Goal: Find specific page/section: Find specific page/section

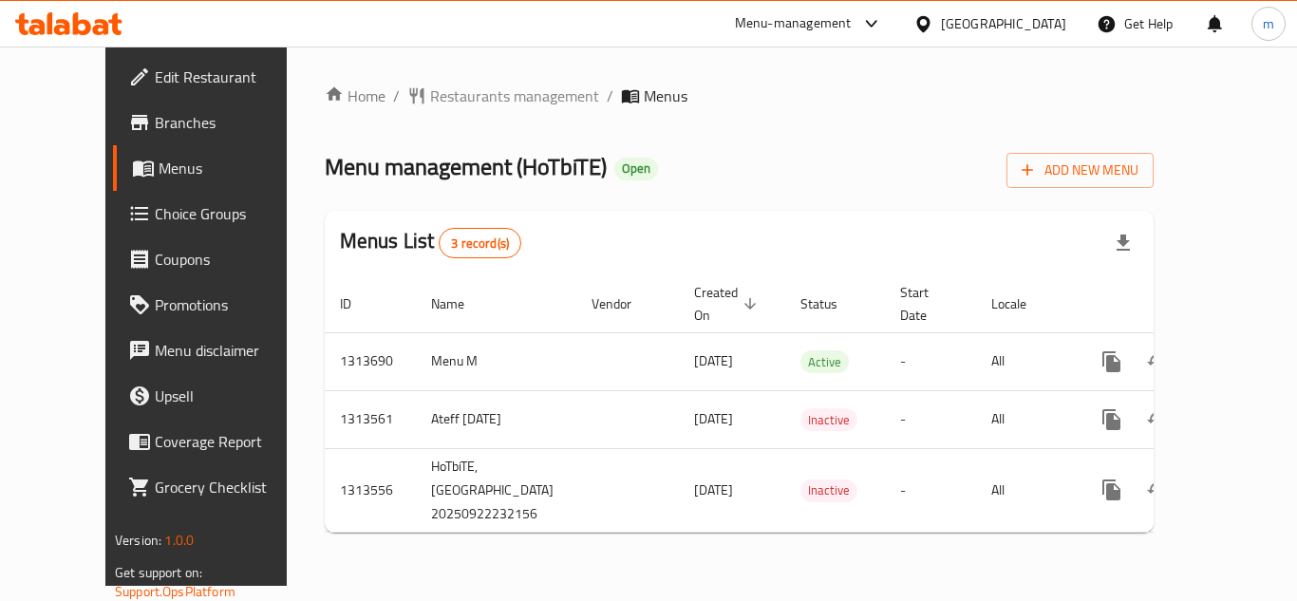
click at [1021, 21] on div "[GEOGRAPHIC_DATA]" at bounding box center [1003, 23] width 125 height 21
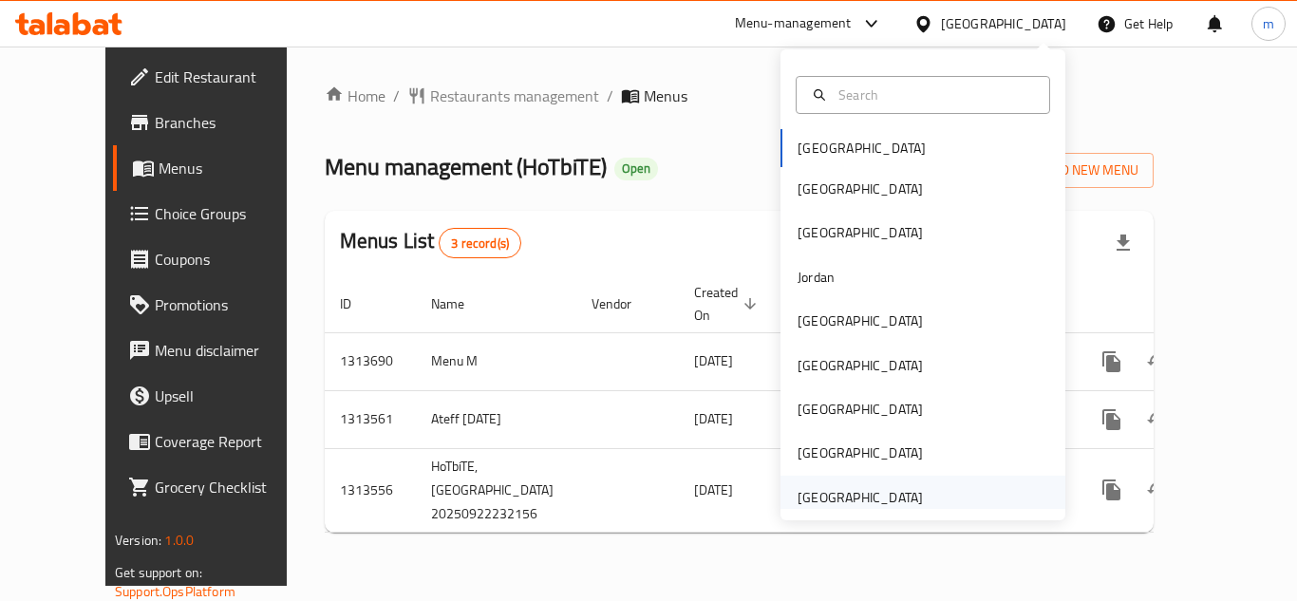
click at [818, 490] on div "[GEOGRAPHIC_DATA]" at bounding box center [860, 497] width 125 height 21
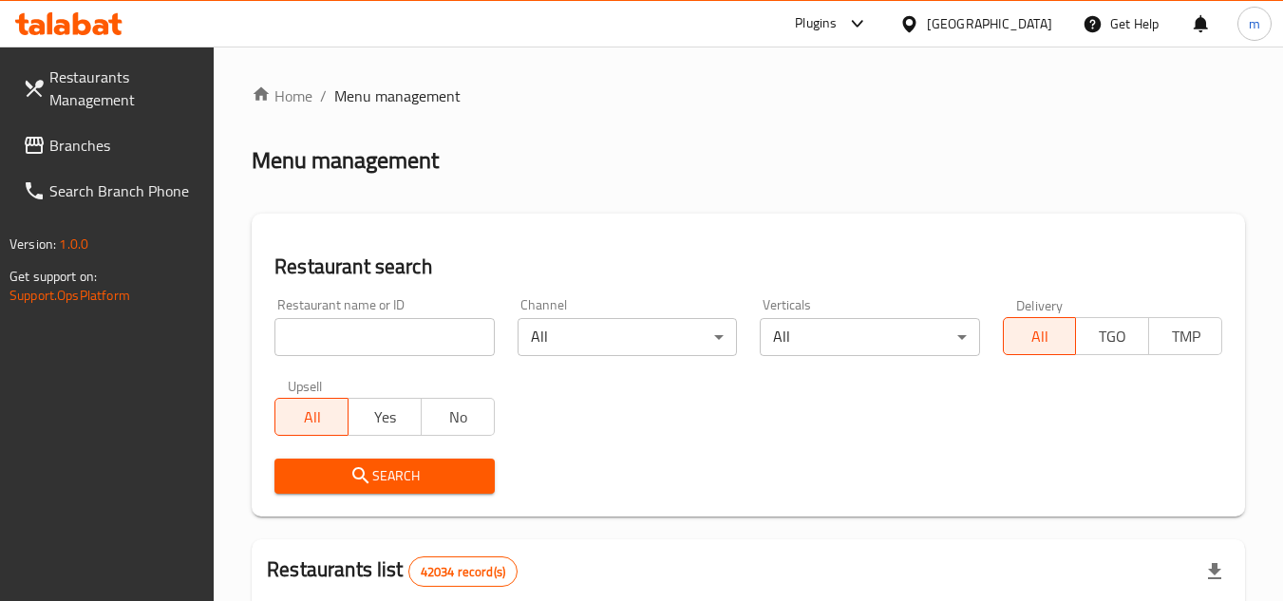
click at [44, 151] on icon at bounding box center [34, 145] width 23 height 23
